Goal: Information Seeking & Learning: Learn about a topic

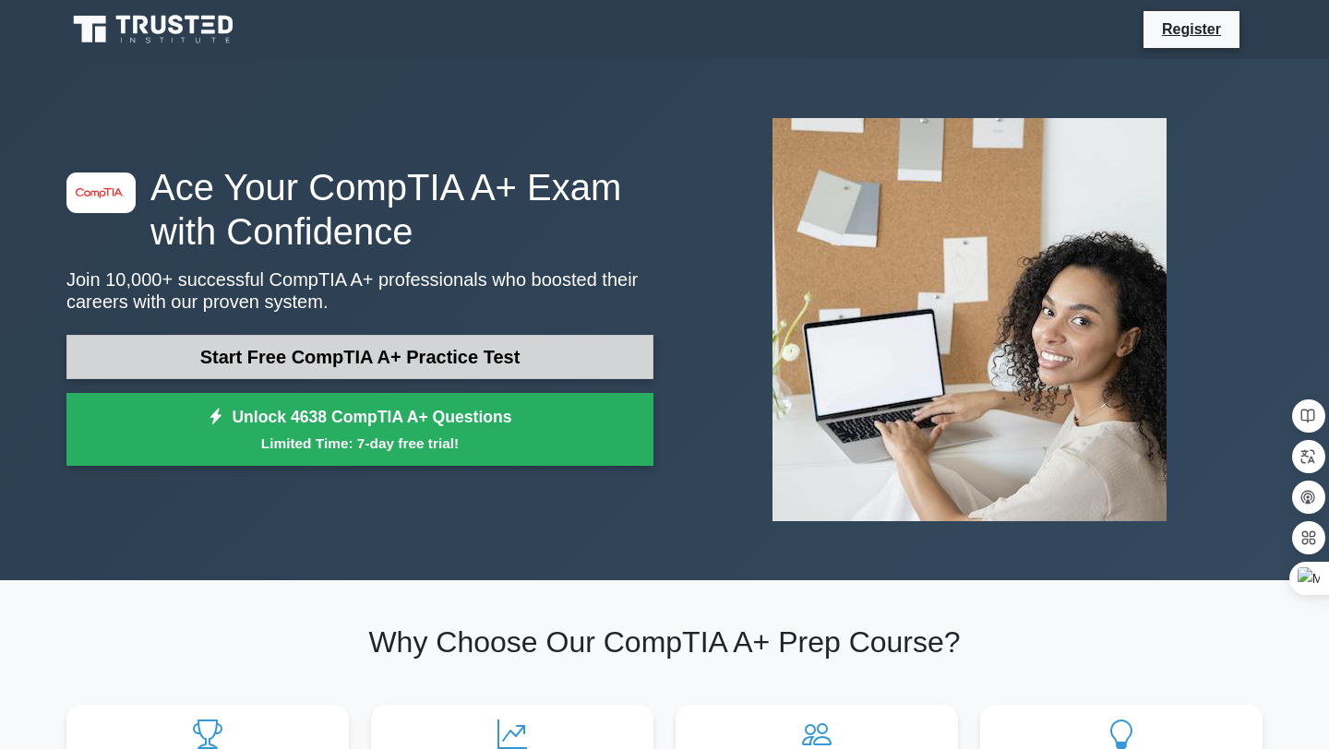
click at [401, 378] on link "Start Free CompTIA A+ Practice Test" at bounding box center [359, 357] width 587 height 44
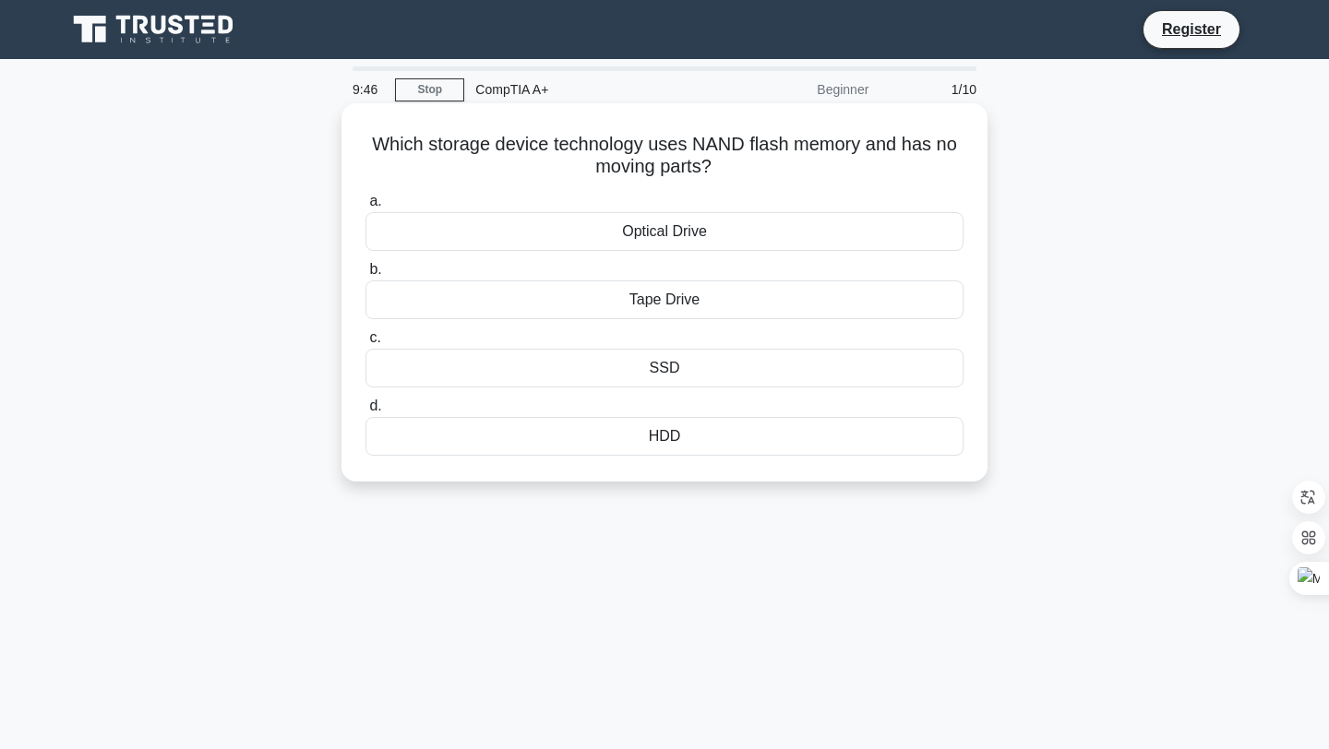
click at [704, 376] on div "SSD" at bounding box center [664, 368] width 598 height 39
click at [365, 344] on input "c. SSD" at bounding box center [365, 338] width 0 height 12
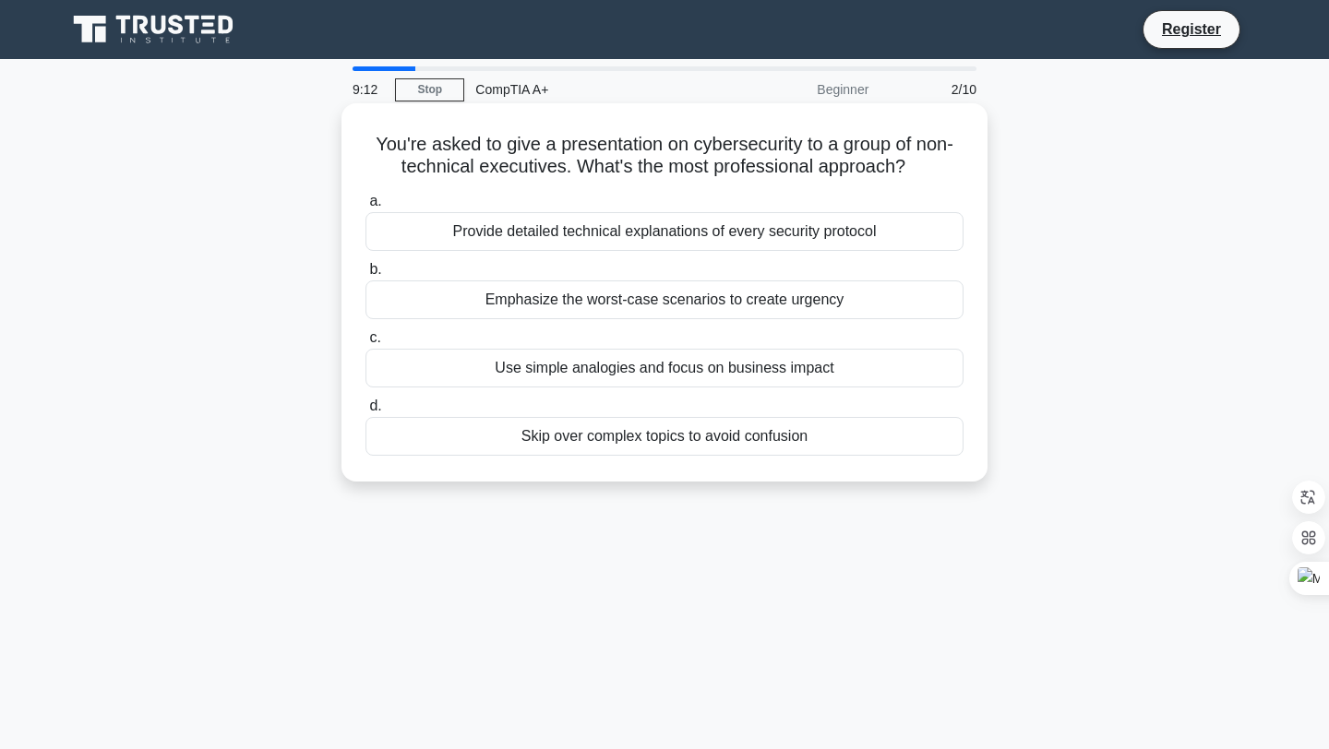
click at [599, 377] on div "Use simple analogies and focus on business impact" at bounding box center [664, 368] width 598 height 39
click at [365, 344] on input "c. Use simple analogies and focus on business impact" at bounding box center [365, 338] width 0 height 12
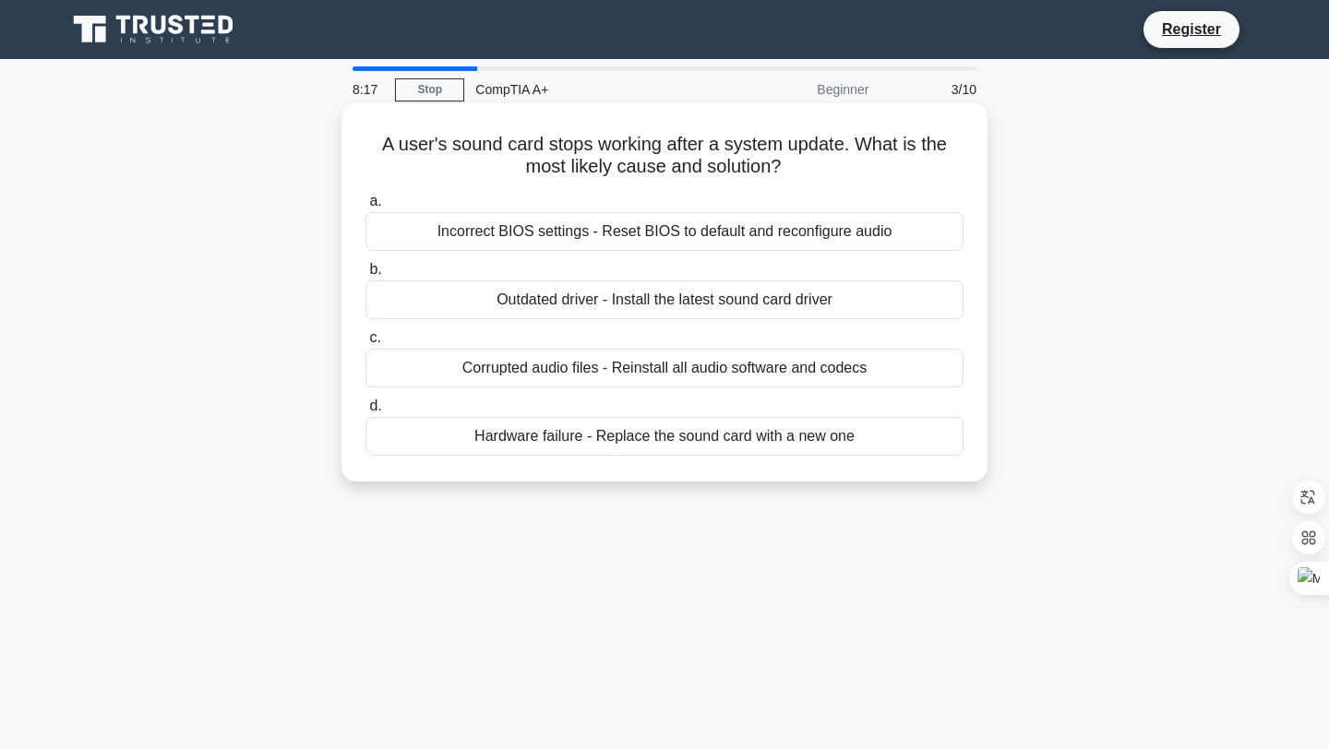
click at [561, 231] on div "Incorrect BIOS settings - Reset BIOS to default and reconfigure audio" at bounding box center [664, 231] width 598 height 39
click at [365, 208] on input "a. Incorrect BIOS settings - Reset BIOS to default and reconfigure audio" at bounding box center [365, 202] width 0 height 12
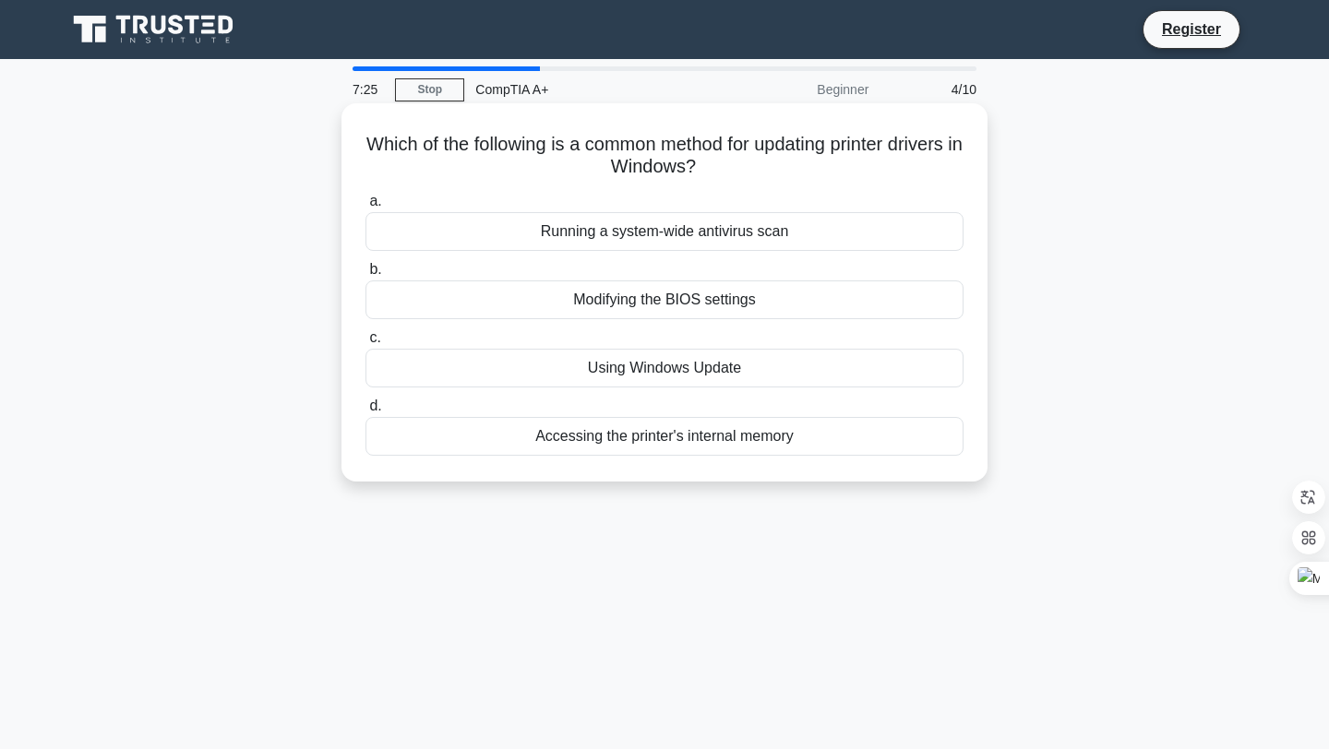
click at [702, 366] on div "Using Windows Update" at bounding box center [664, 368] width 598 height 39
click at [365, 344] on input "c. Using Windows Update" at bounding box center [365, 338] width 0 height 12
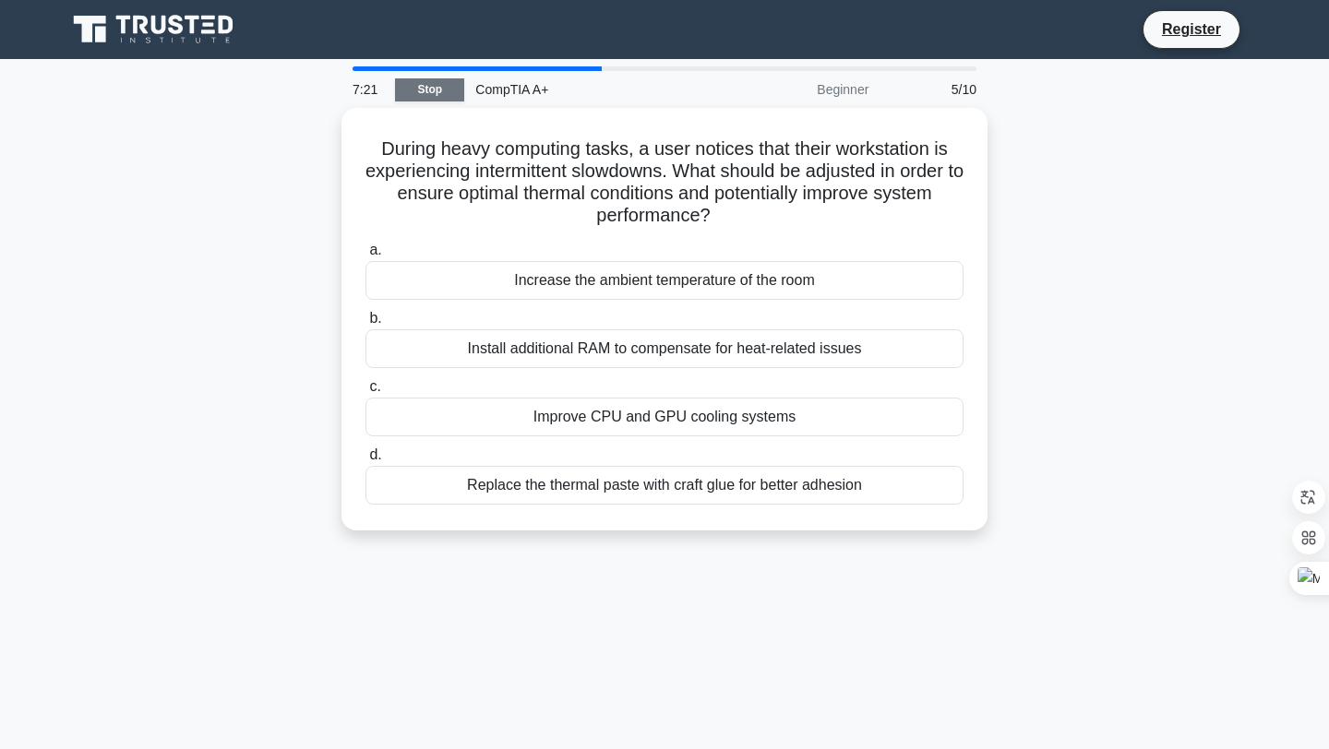
click at [449, 97] on link "Stop" at bounding box center [429, 89] width 69 height 23
